Goal: Task Accomplishment & Management: Use online tool/utility

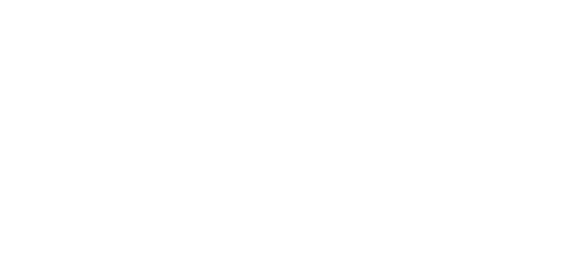
click at [117, 76] on button "Collaborate" at bounding box center [75, 77] width 84 height 22
click at [117, 120] on button "Tracking" at bounding box center [75, 121] width 84 height 22
click at [363, 247] on icon "button" at bounding box center [361, 248] width 4 height 5
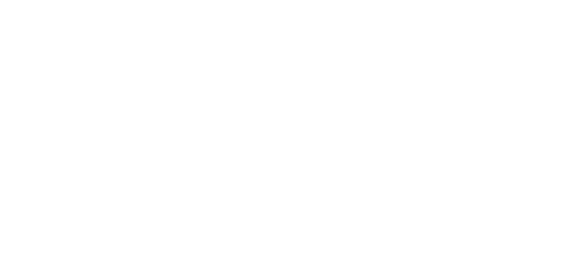
type input "mat"
click at [278, 139] on button "Clock On" at bounding box center [254, 140] width 48 height 14
click at [92, 81] on div "Collaborate" at bounding box center [74, 77] width 35 height 8
click at [117, 125] on button "Tracking" at bounding box center [75, 121] width 84 height 22
click at [117, 74] on button "Collaborate" at bounding box center [75, 77] width 84 height 22
